Goal: Task Accomplishment & Management: Use online tool/utility

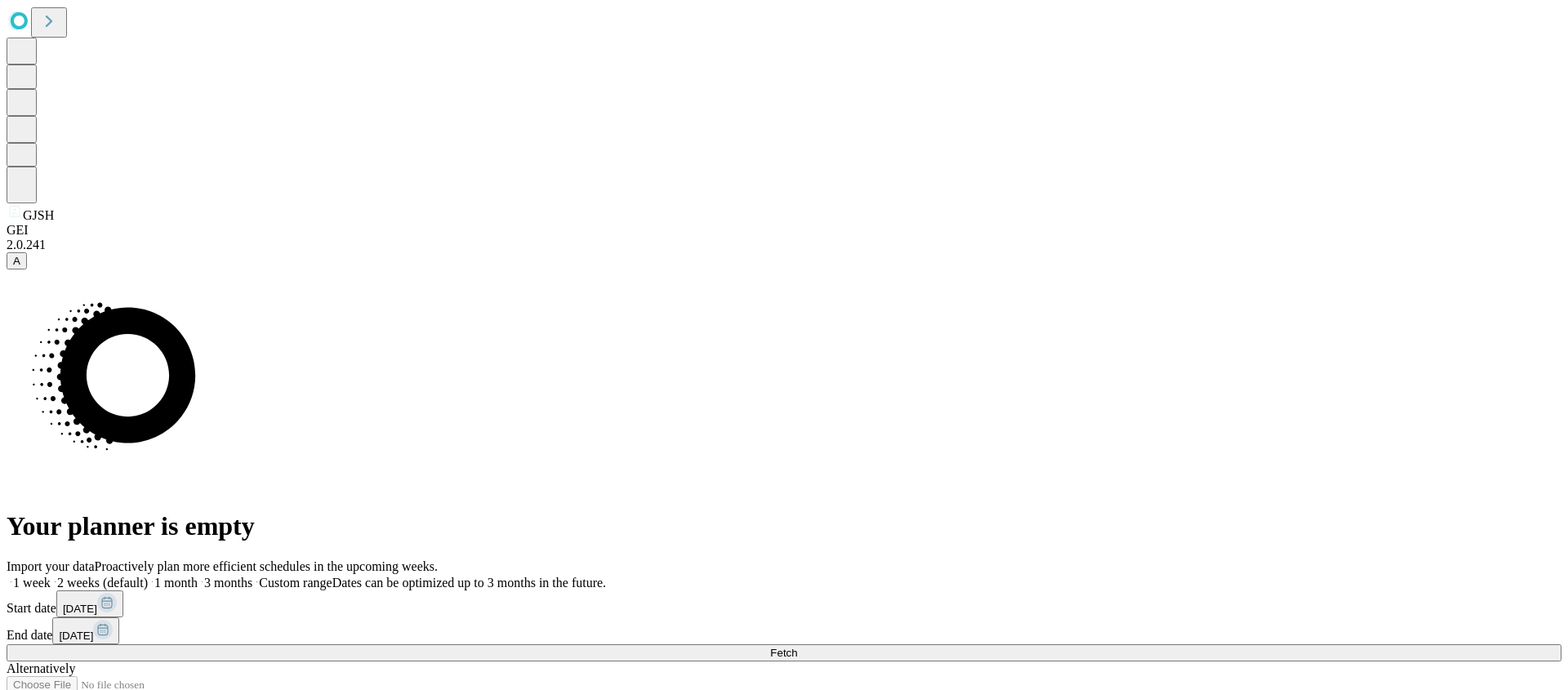
click at [1294, 644] on button "Fetch" at bounding box center [784, 653] width 1554 height 17
click at [1194, 644] on button "Fetch" at bounding box center [784, 653] width 1554 height 17
